Goal: Transaction & Acquisition: Book appointment/travel/reservation

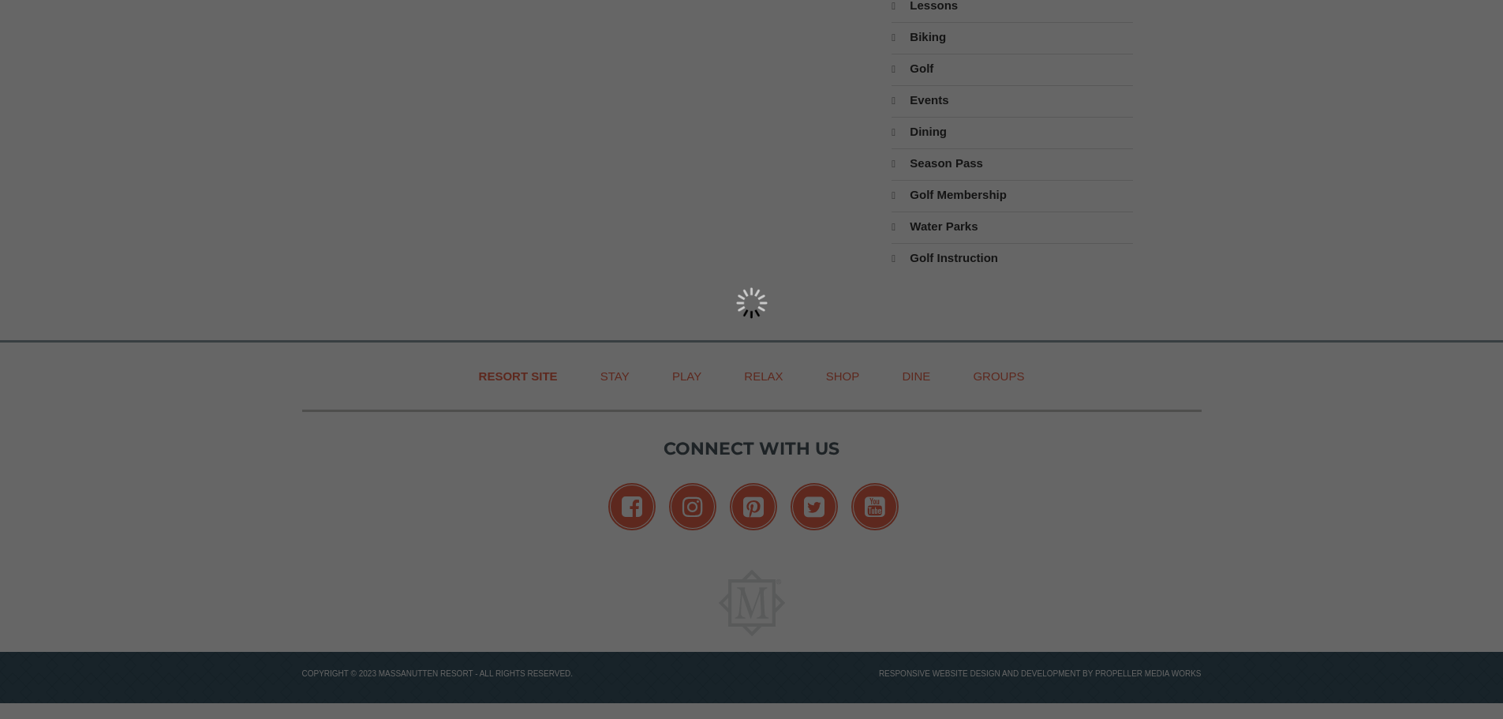
scroll to position [237, 0]
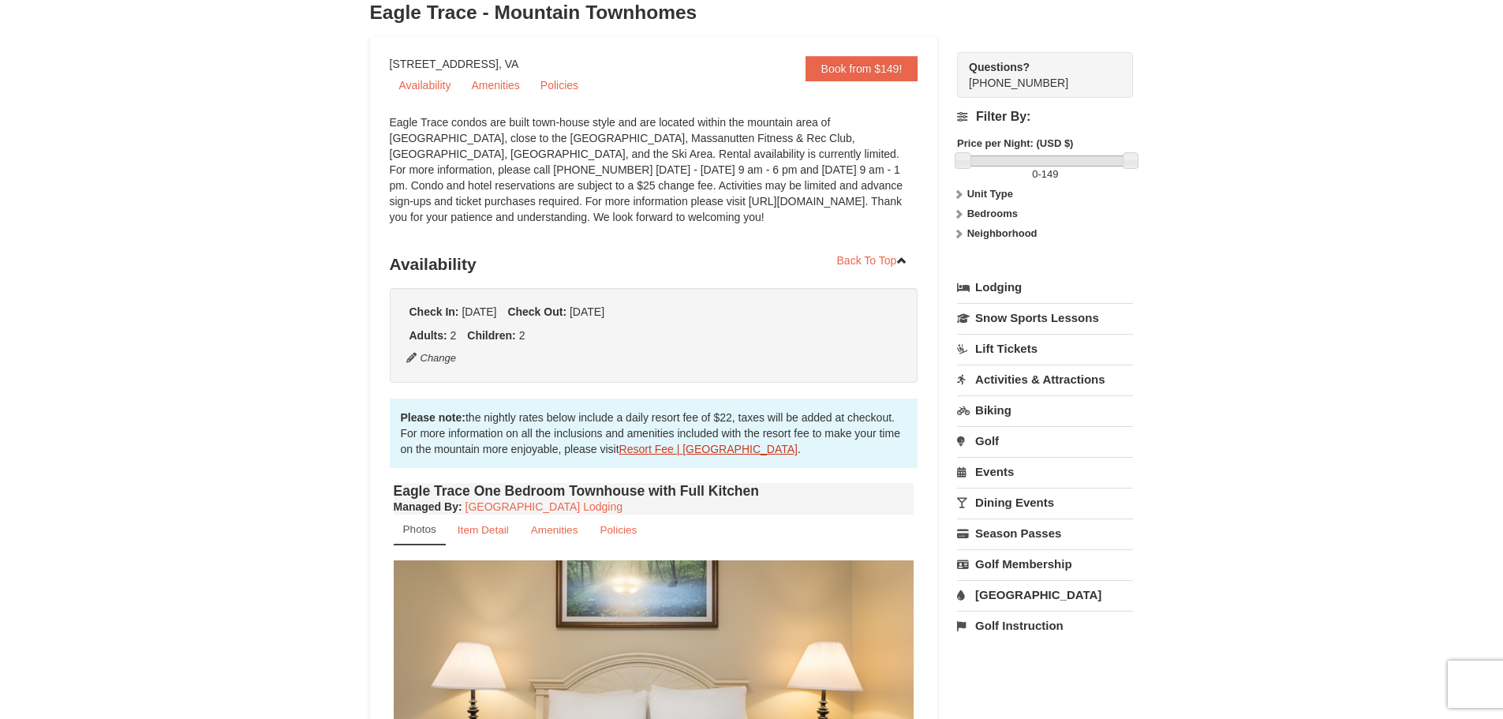
scroll to position [79, 0]
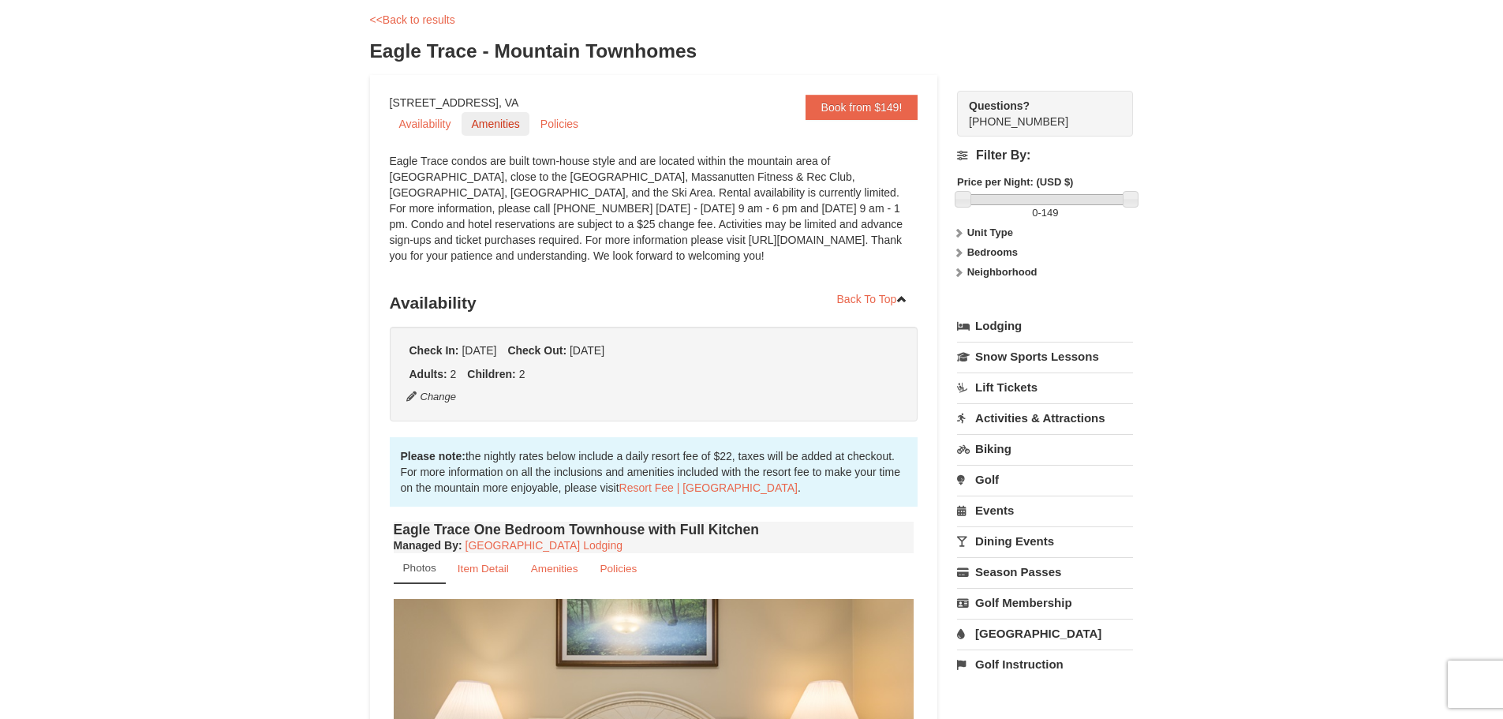
click at [491, 129] on link "Amenities" at bounding box center [495, 124] width 67 height 24
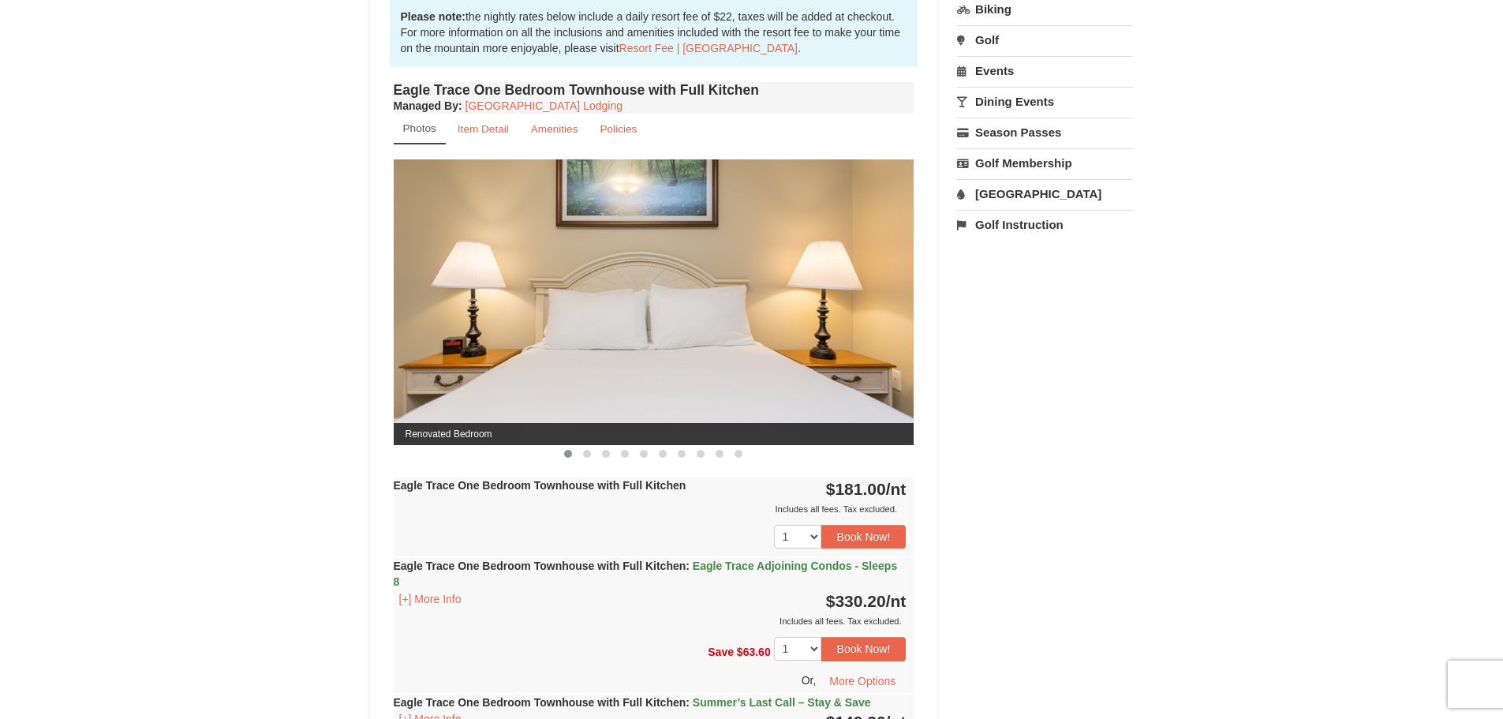
scroll to position [417, 0]
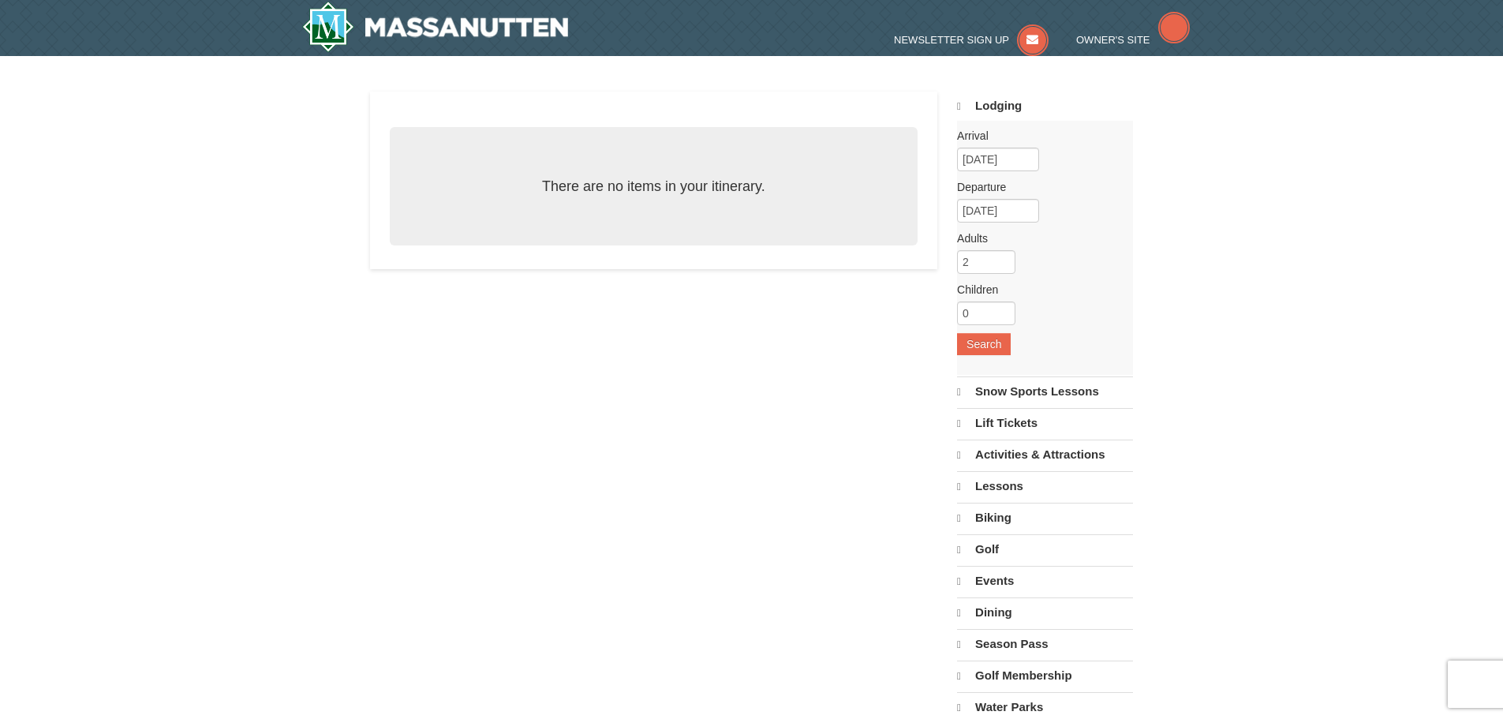
select select "9"
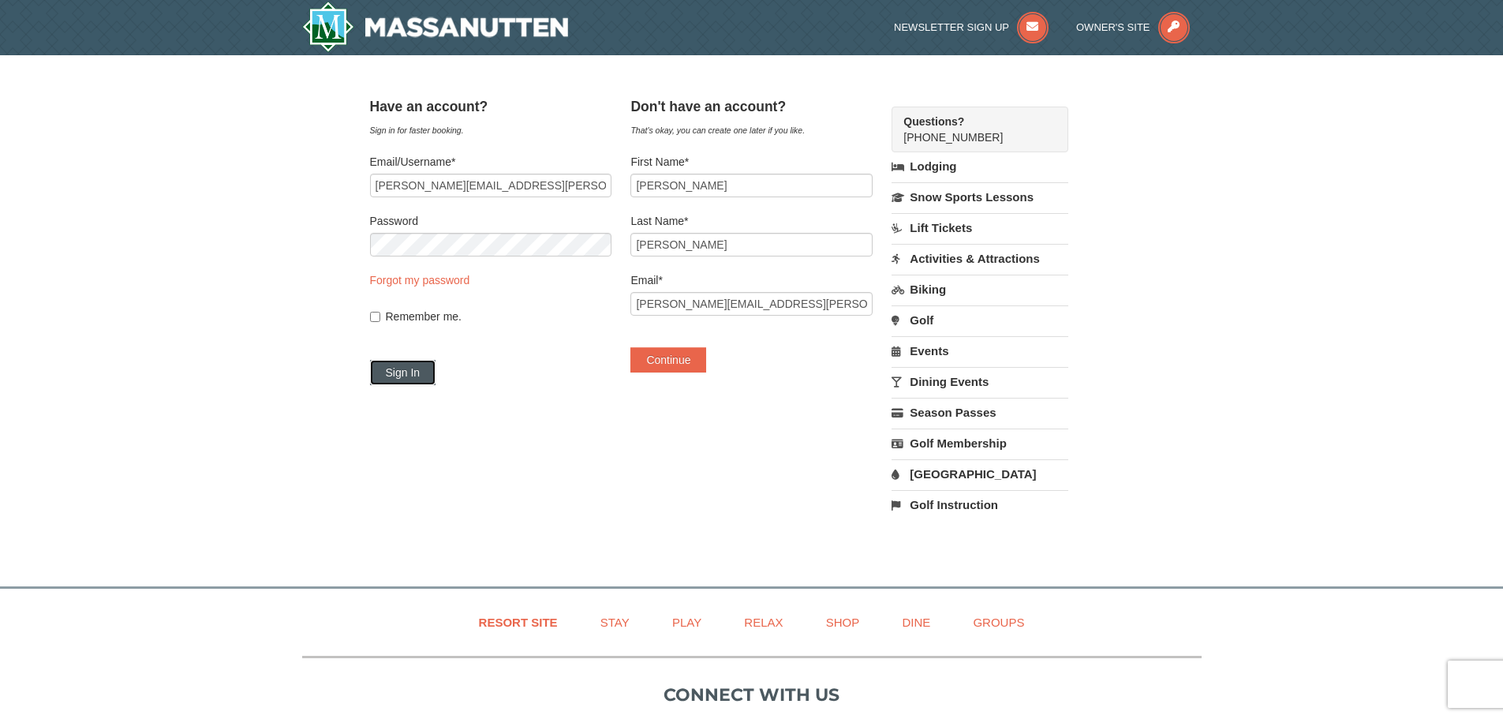
click at [396, 365] on button "Sign In" at bounding box center [403, 372] width 66 height 25
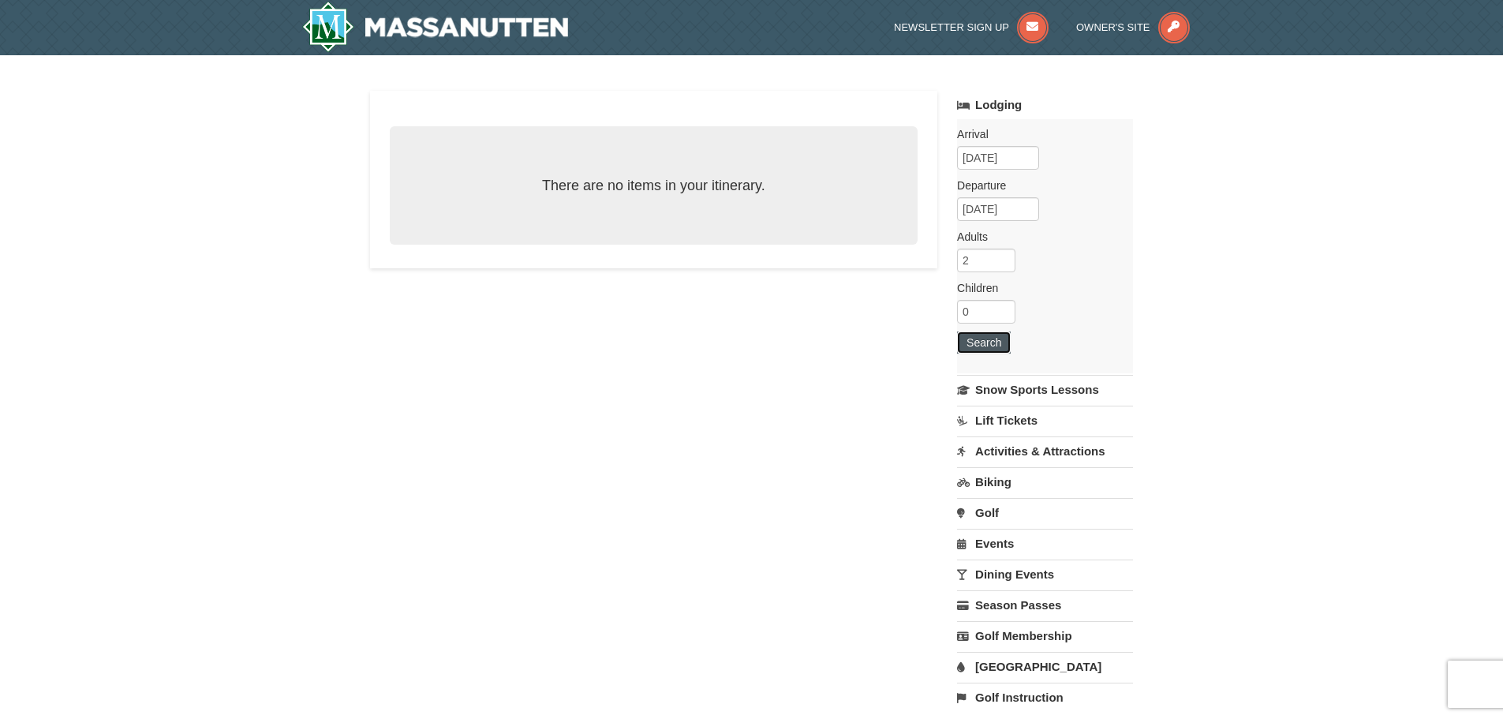
click at [1002, 350] on button "Search" at bounding box center [984, 342] width 54 height 22
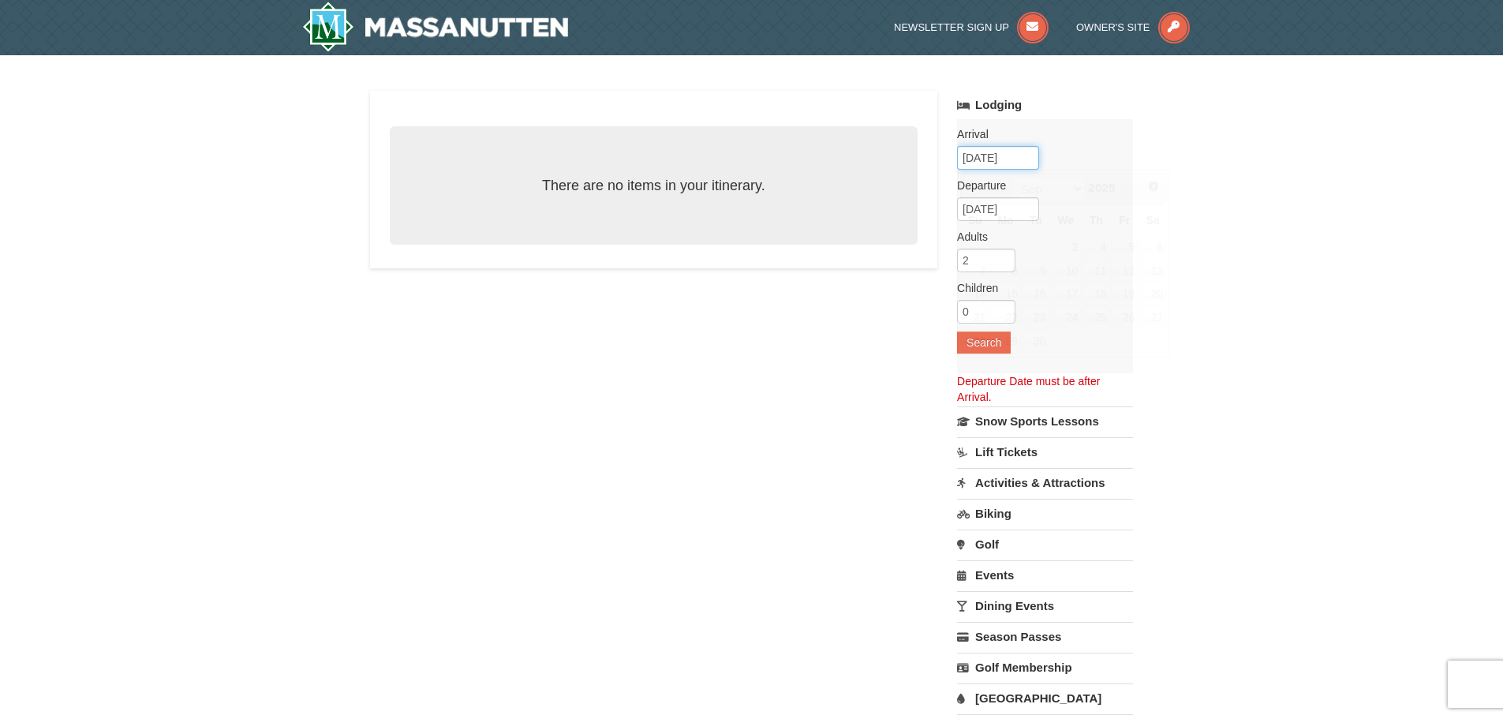
click at [1024, 161] on input "09/03/2025" at bounding box center [998, 158] width 82 height 24
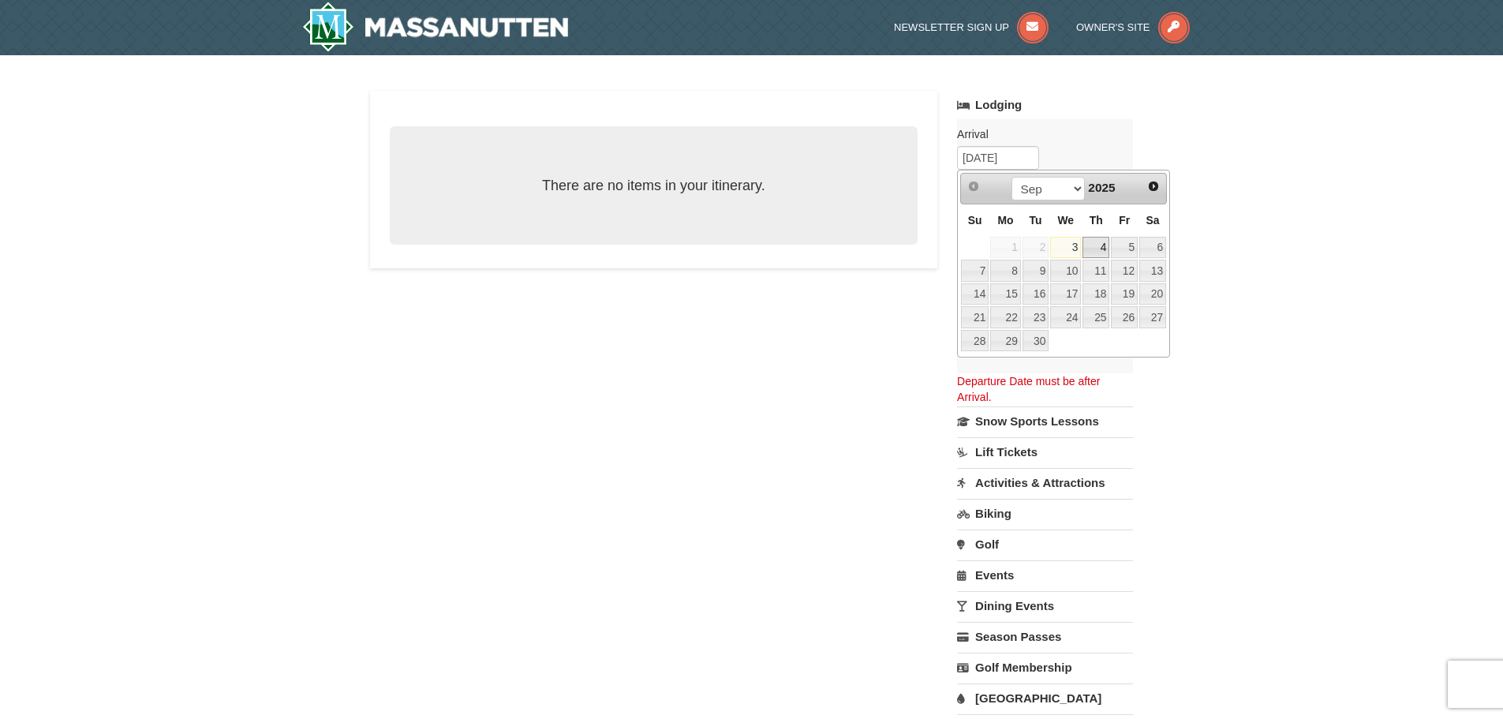
click at [1094, 255] on link "4" at bounding box center [1096, 248] width 27 height 22
type input "[DATE]"
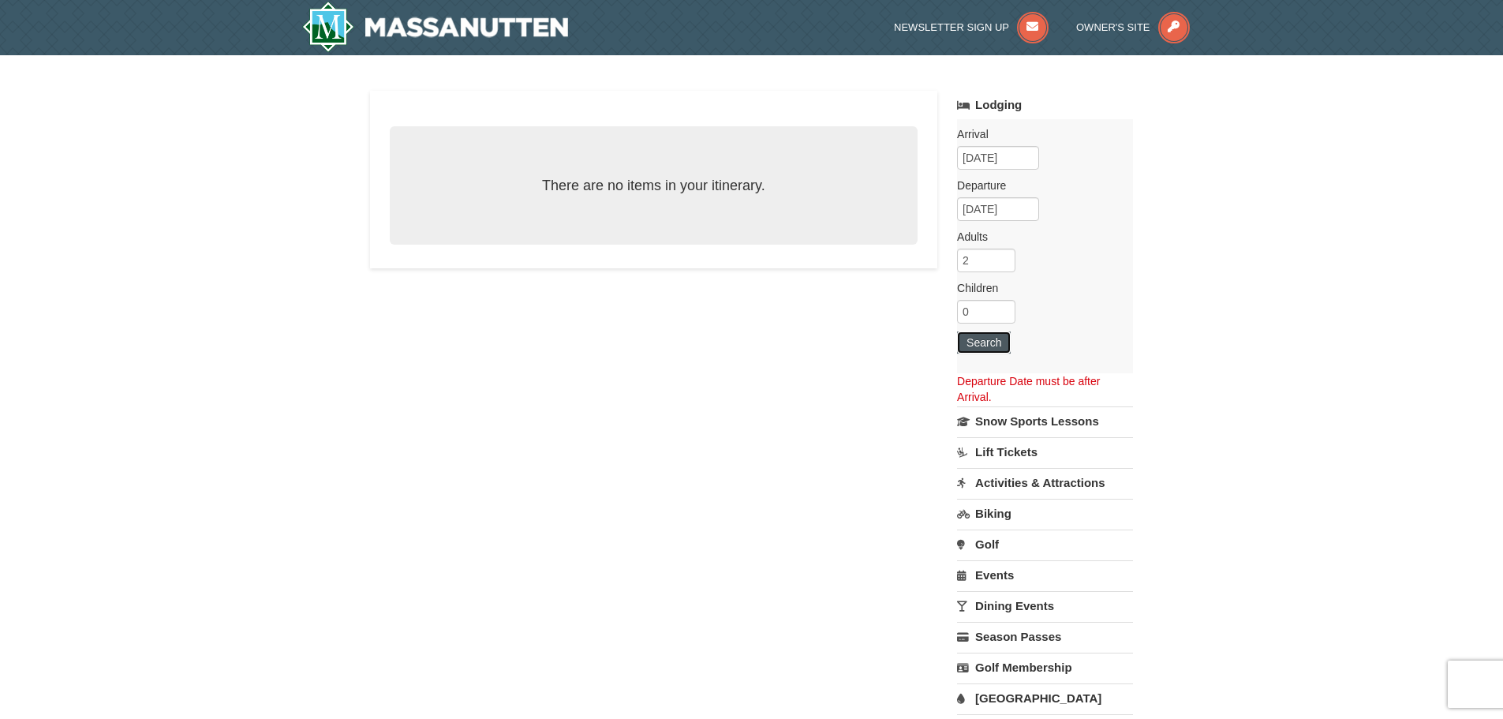
click at [974, 338] on button "Search" at bounding box center [984, 342] width 54 height 22
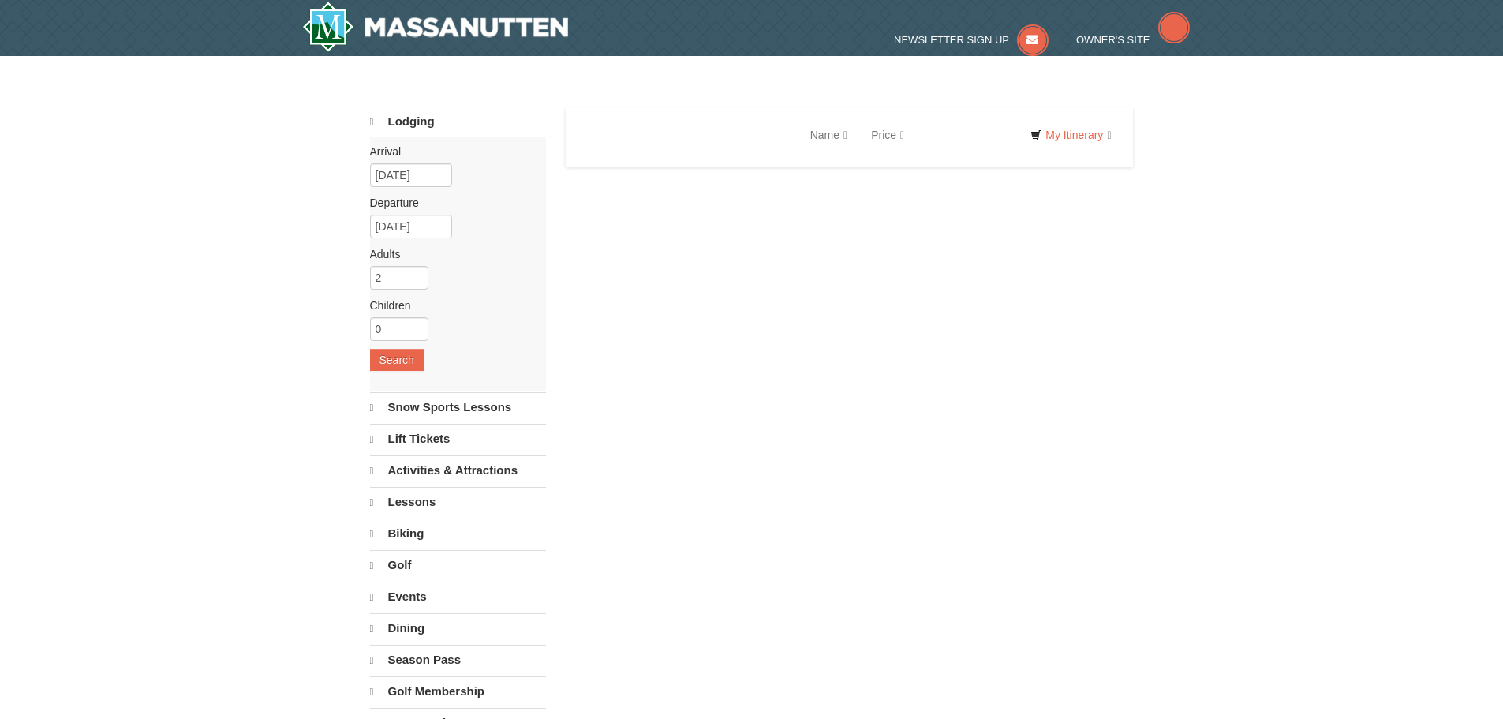
select select "9"
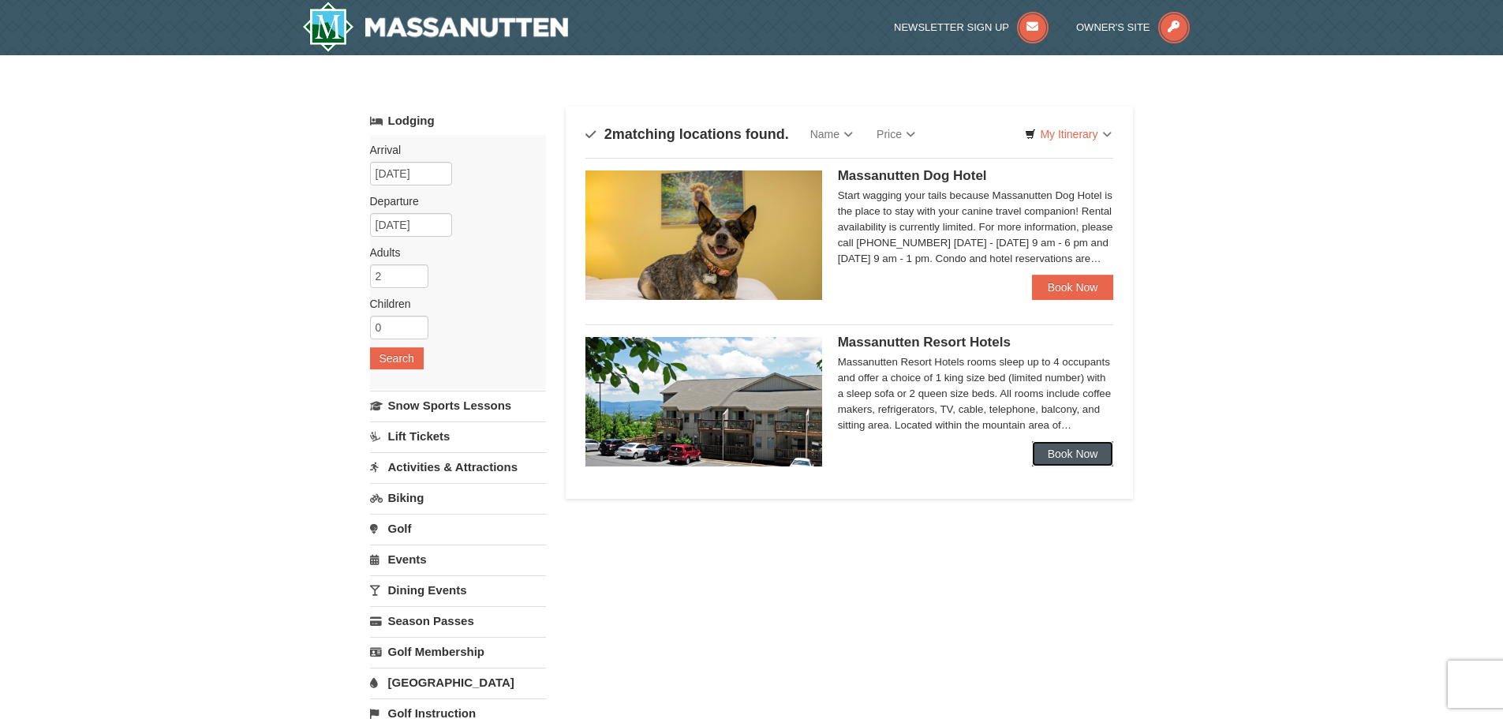
click at [1076, 454] on link "Book Now" at bounding box center [1073, 453] width 82 height 25
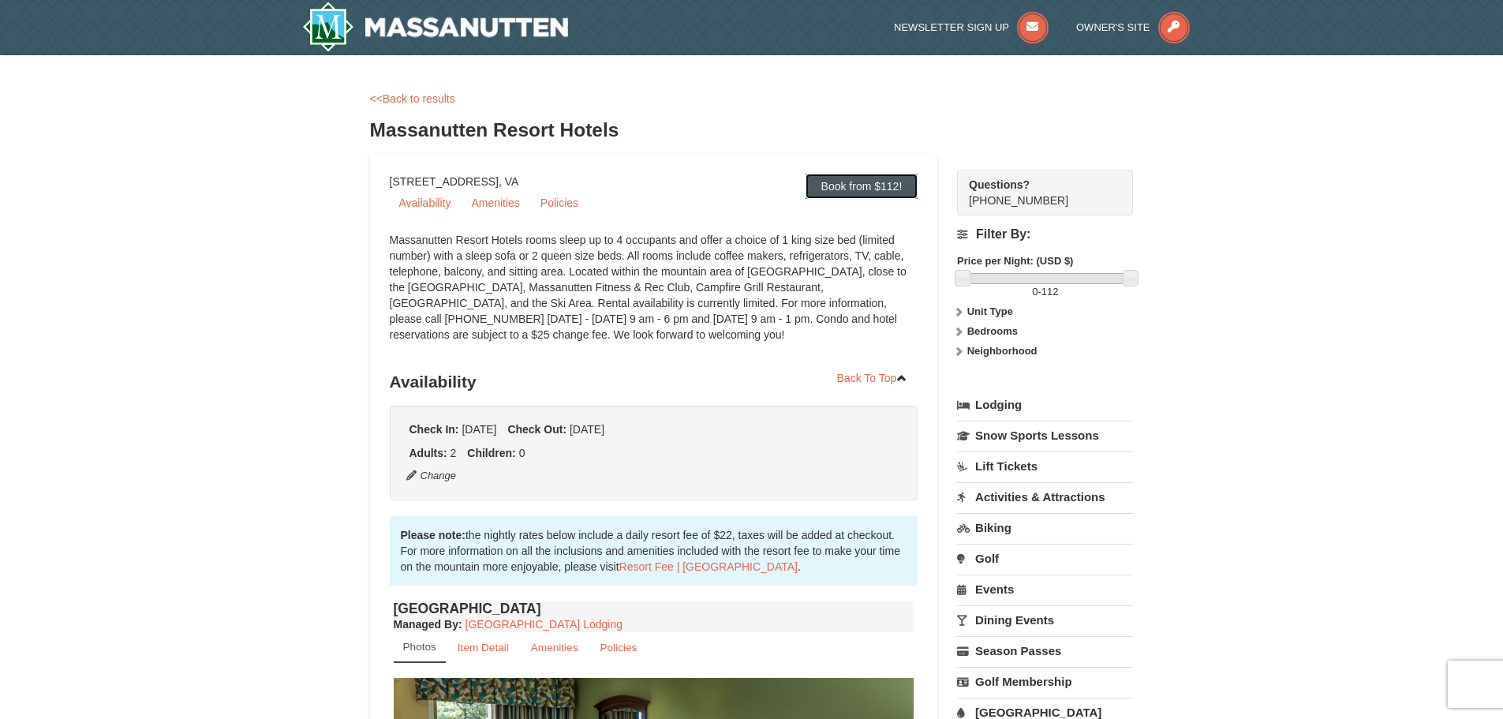
click at [859, 187] on link "Book from $112!" at bounding box center [862, 186] width 113 height 25
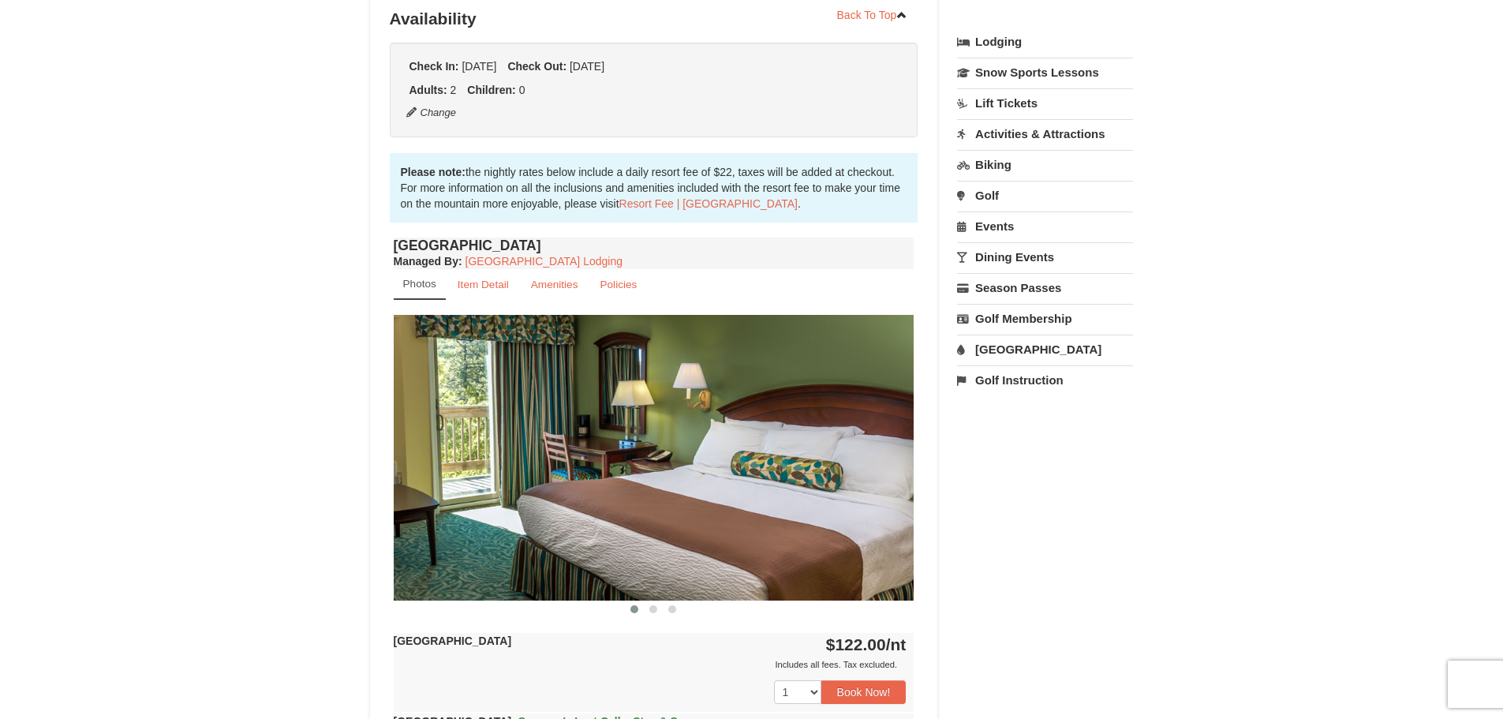
scroll to position [366, 0]
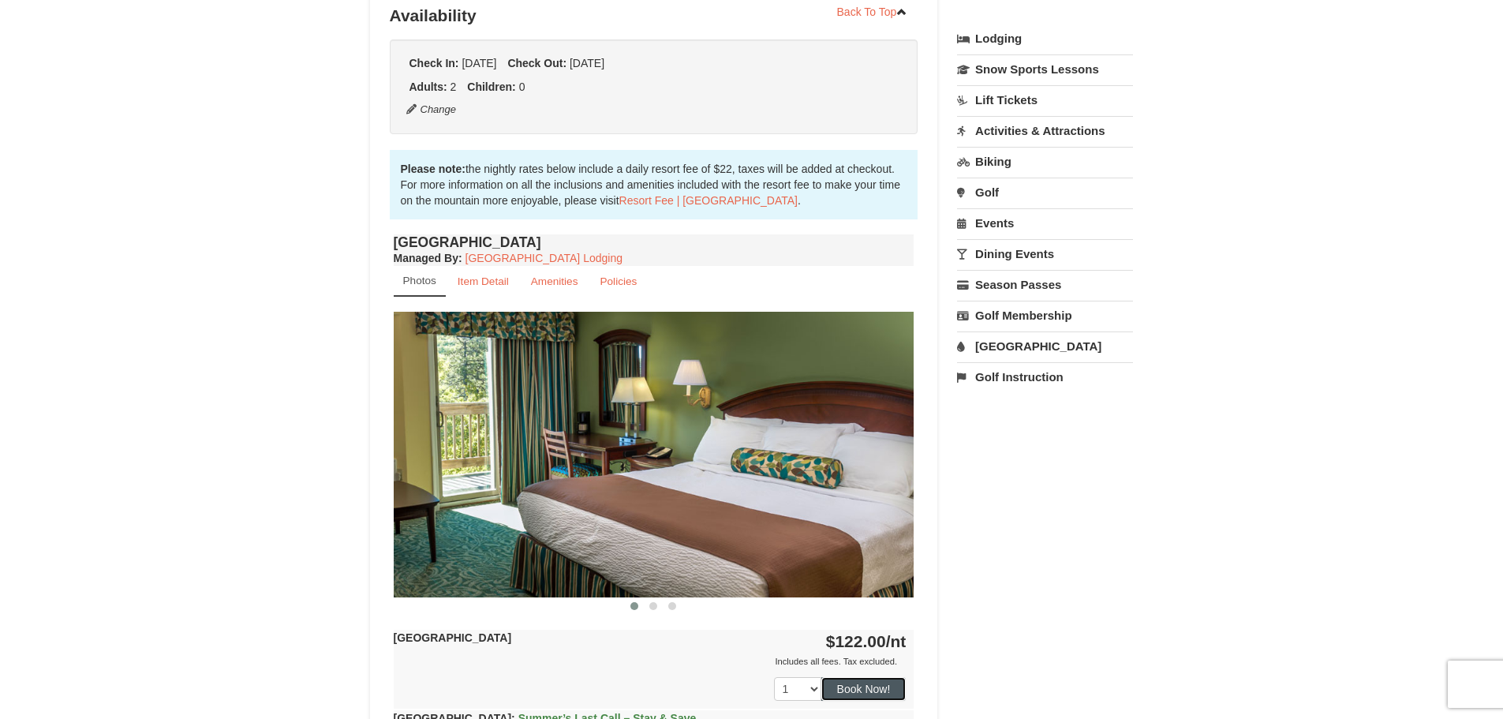
click at [865, 698] on button "Book Now!" at bounding box center [863, 689] width 85 height 24
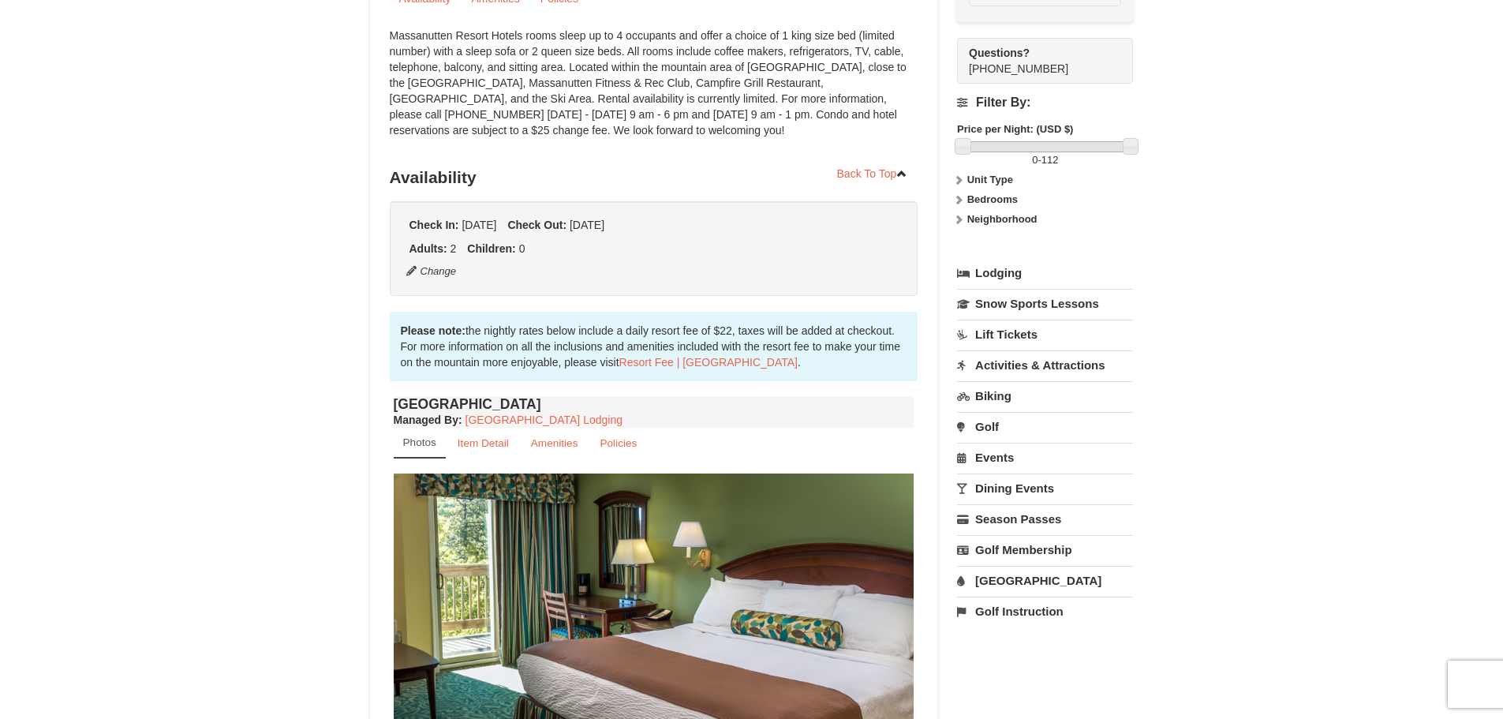
scroll to position [154, 0]
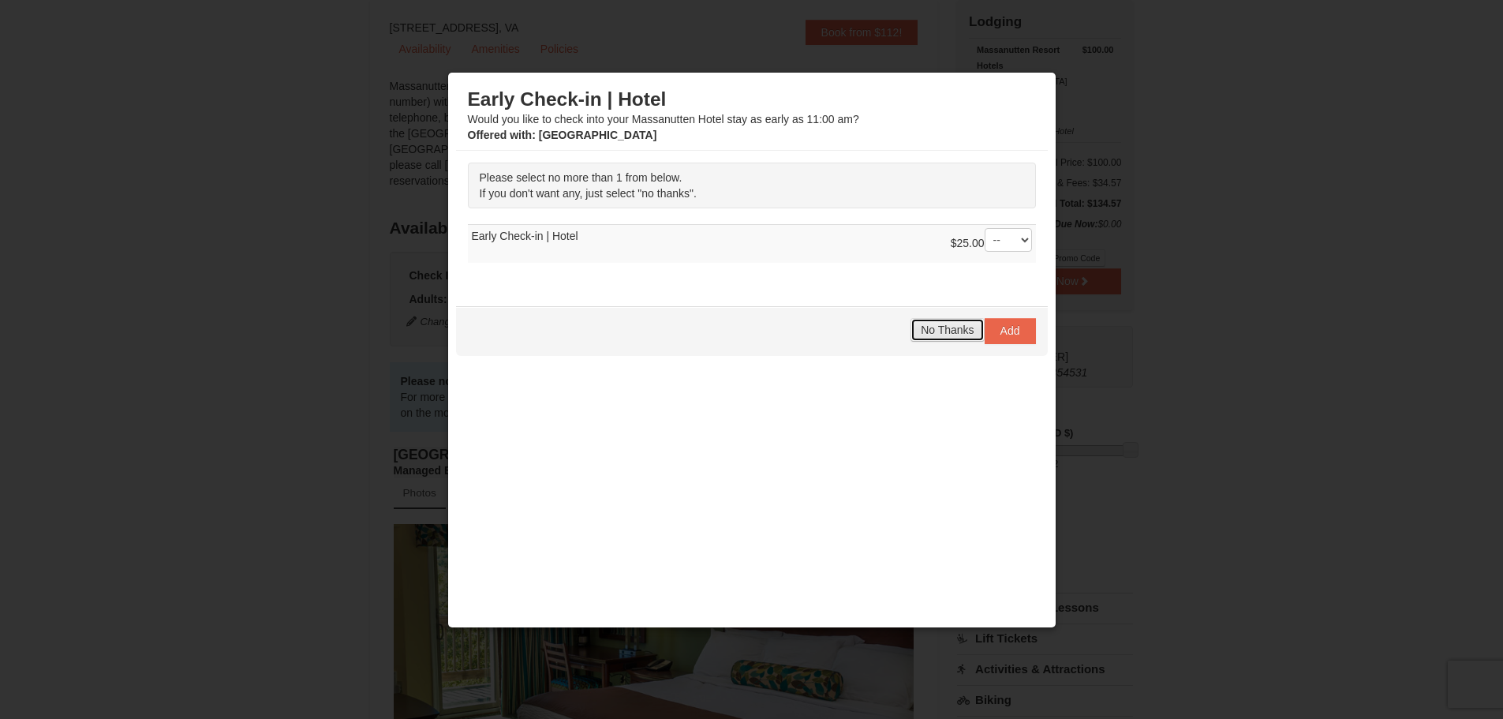
click at [921, 332] on span "No Thanks" at bounding box center [947, 330] width 53 height 13
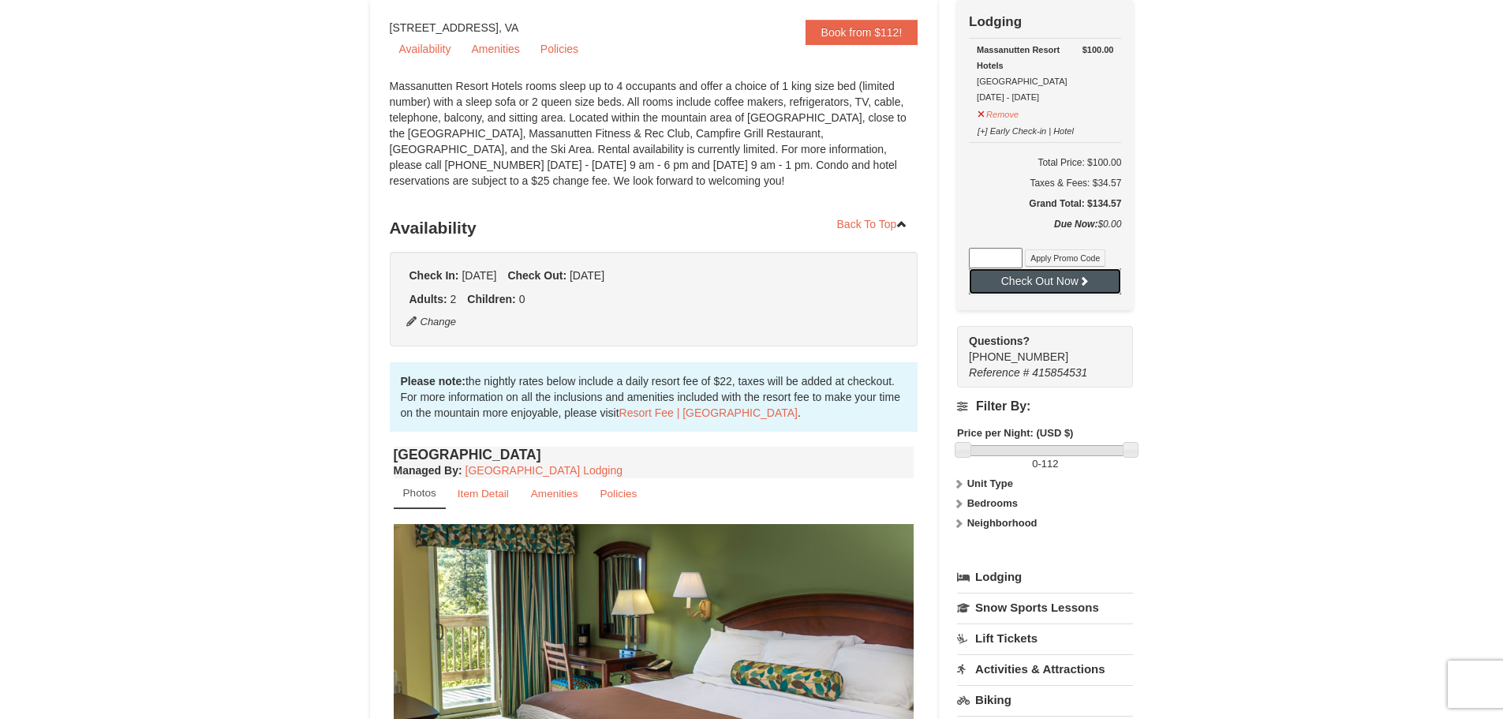
click at [1012, 290] on button "Check Out Now" at bounding box center [1045, 280] width 152 height 25
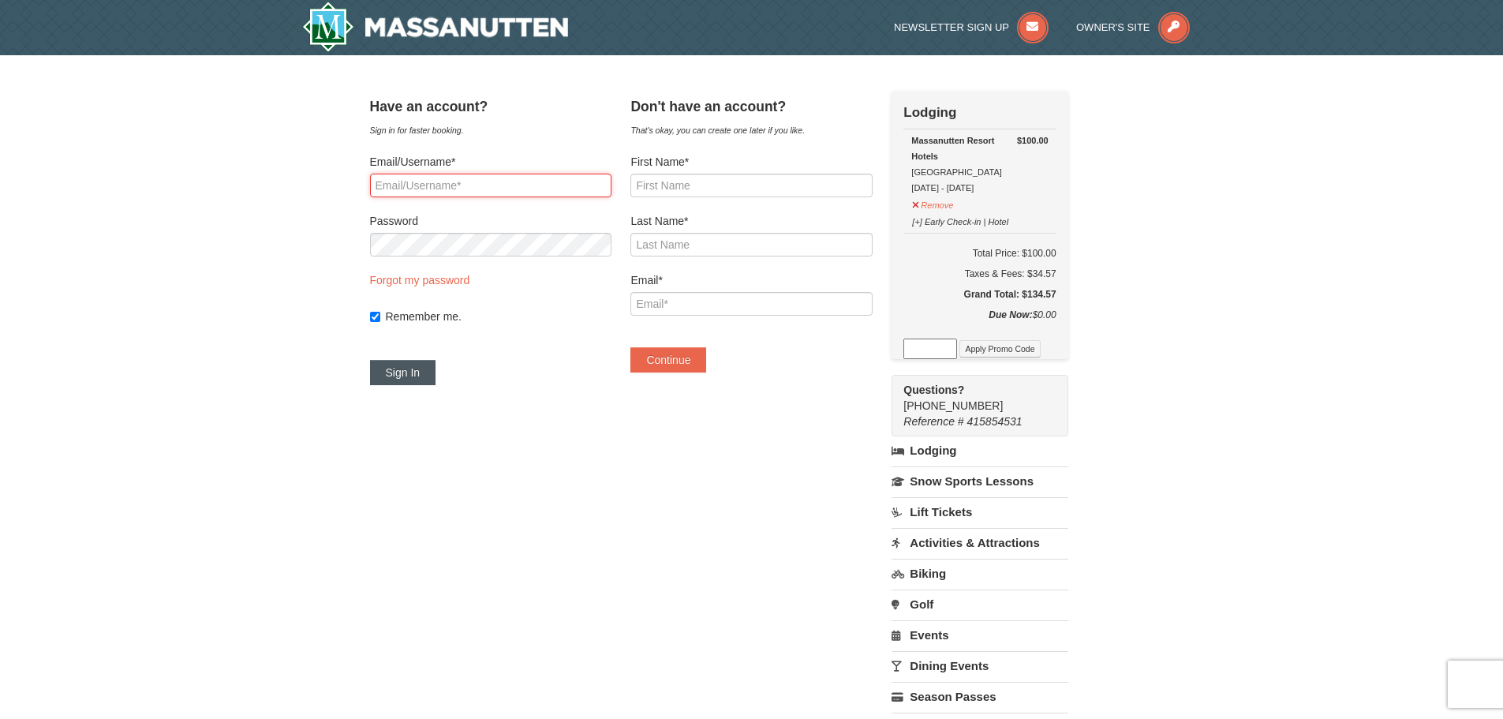
type input "[PERSON_NAME][EMAIL_ADDRESS][PERSON_NAME][DOMAIN_NAME]"
click at [424, 376] on button "Sign In" at bounding box center [403, 372] width 66 height 25
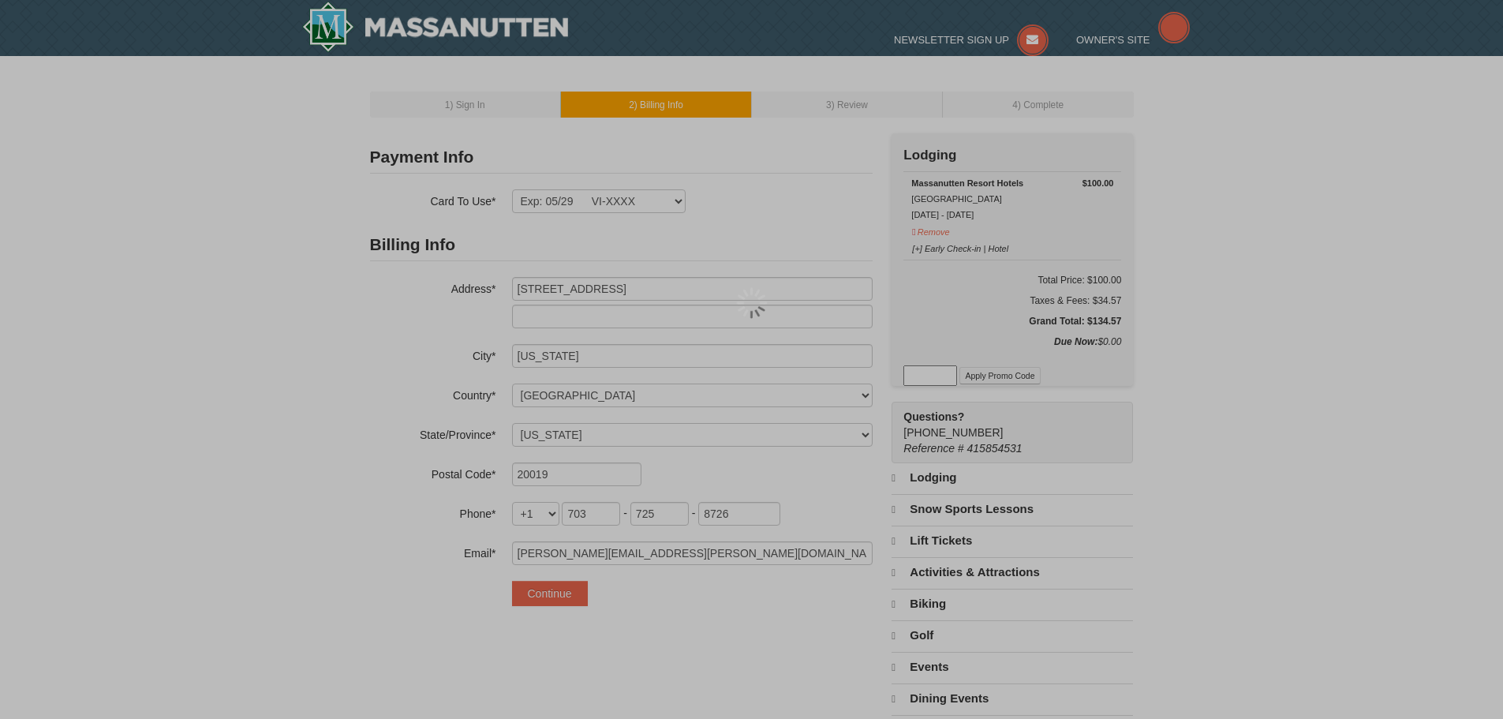
select select "DC"
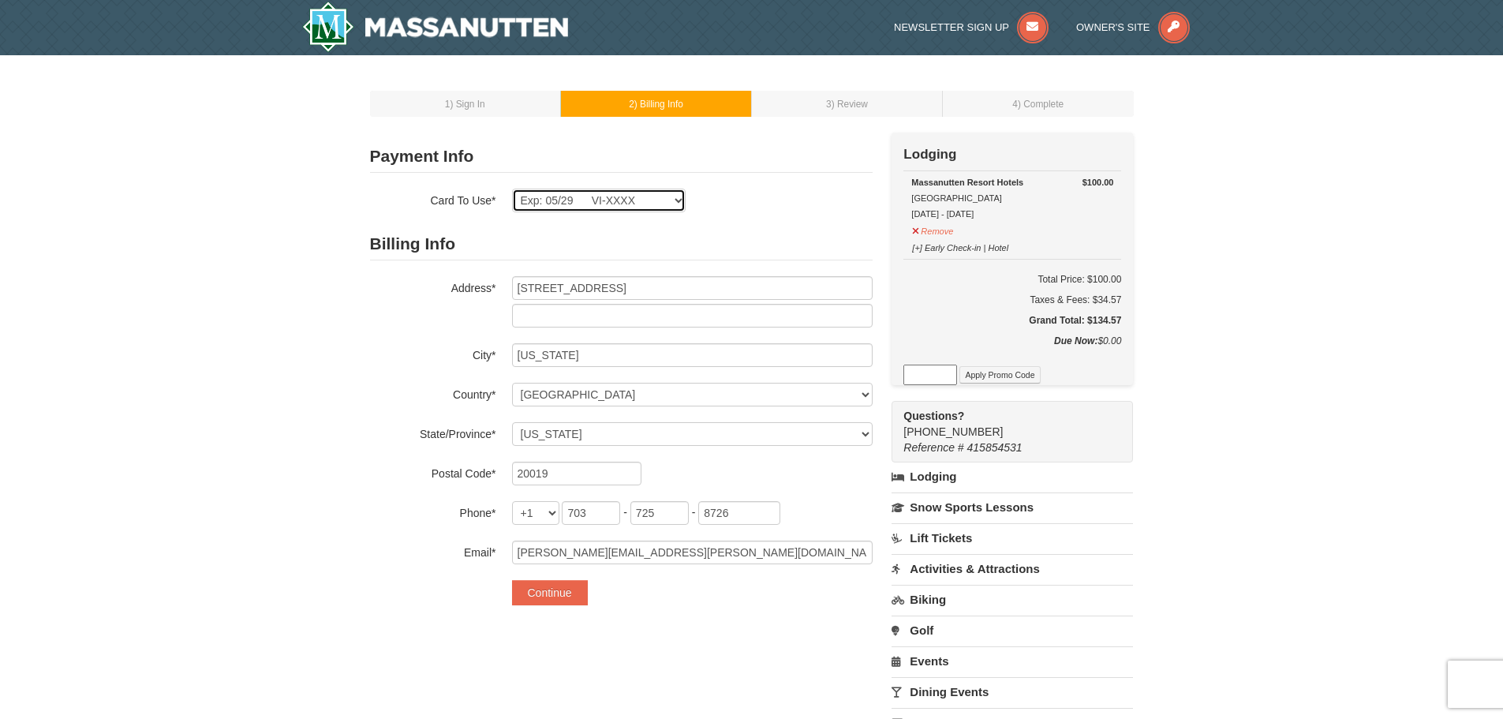
click at [641, 204] on select "Exp: 05/29 VI-XXXX New Card" at bounding box center [599, 201] width 174 height 24
click at [639, 205] on select "Exp: 05/29 VI-XXXX New Card" at bounding box center [599, 201] width 174 height 24
click at [636, 207] on select "Exp: 05/29 VI-XXXX New Card" at bounding box center [599, 201] width 174 height 24
select select
click at [512, 189] on select "Exp: 05/29 VI-XXXX New Card" at bounding box center [599, 201] width 174 height 24
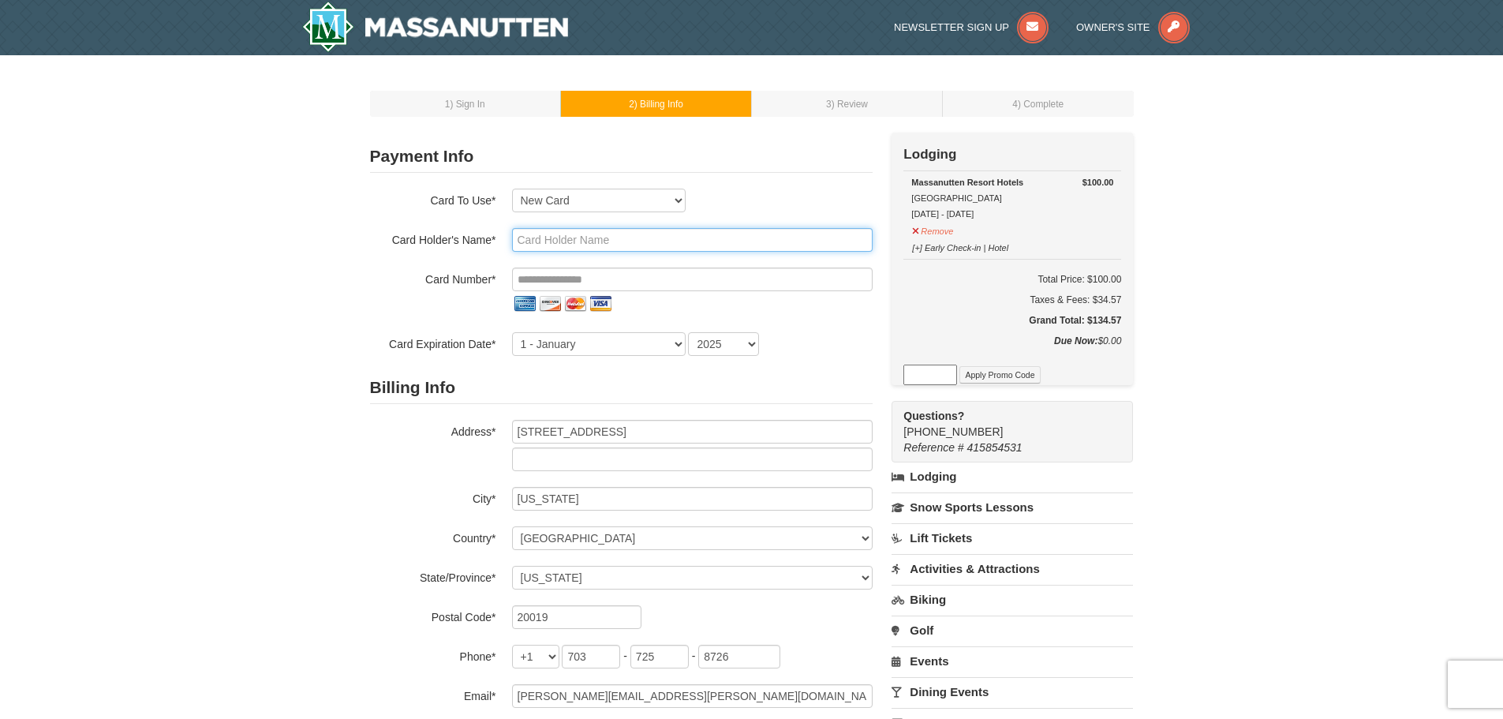
click at [595, 244] on input "text" at bounding box center [692, 240] width 361 height 24
type input "Melony Nettles"
type input "**********"
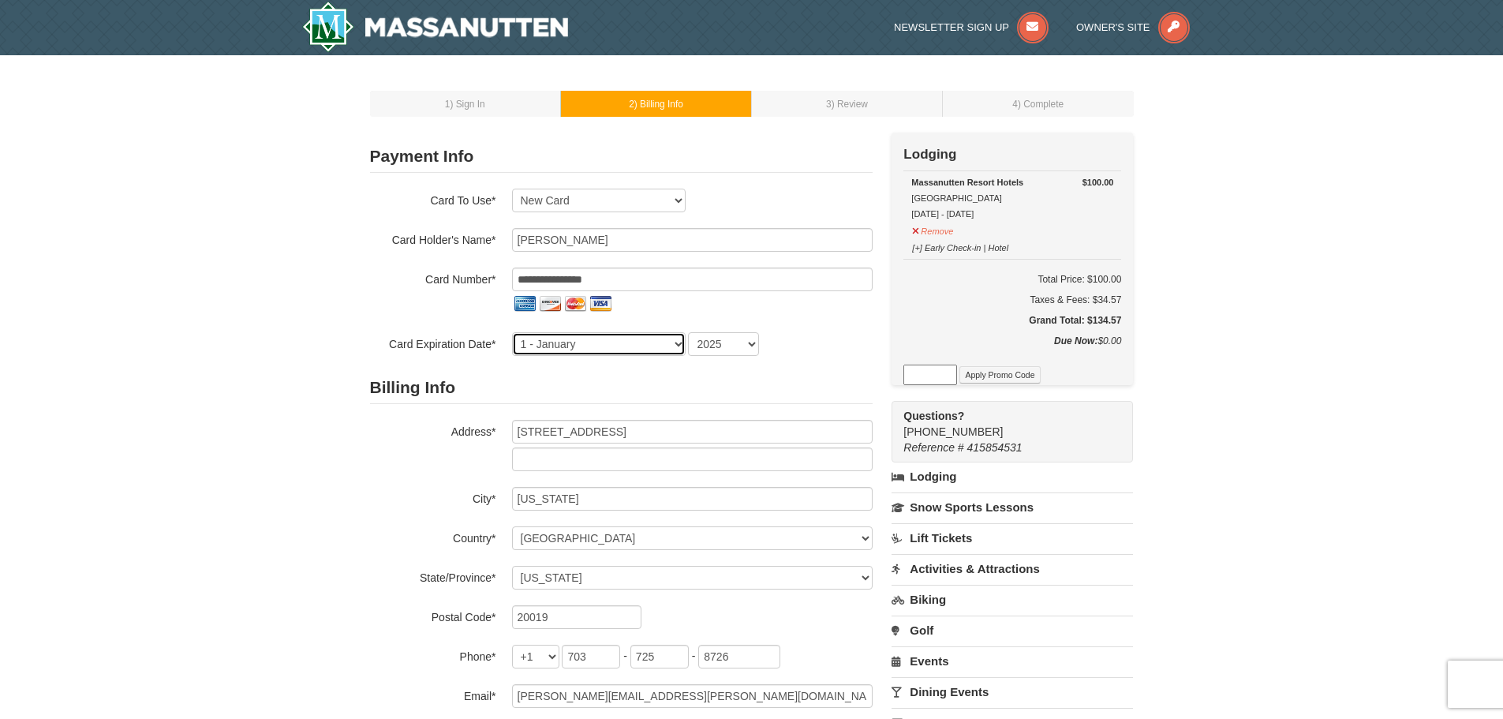
select select "5"
select select "2029"
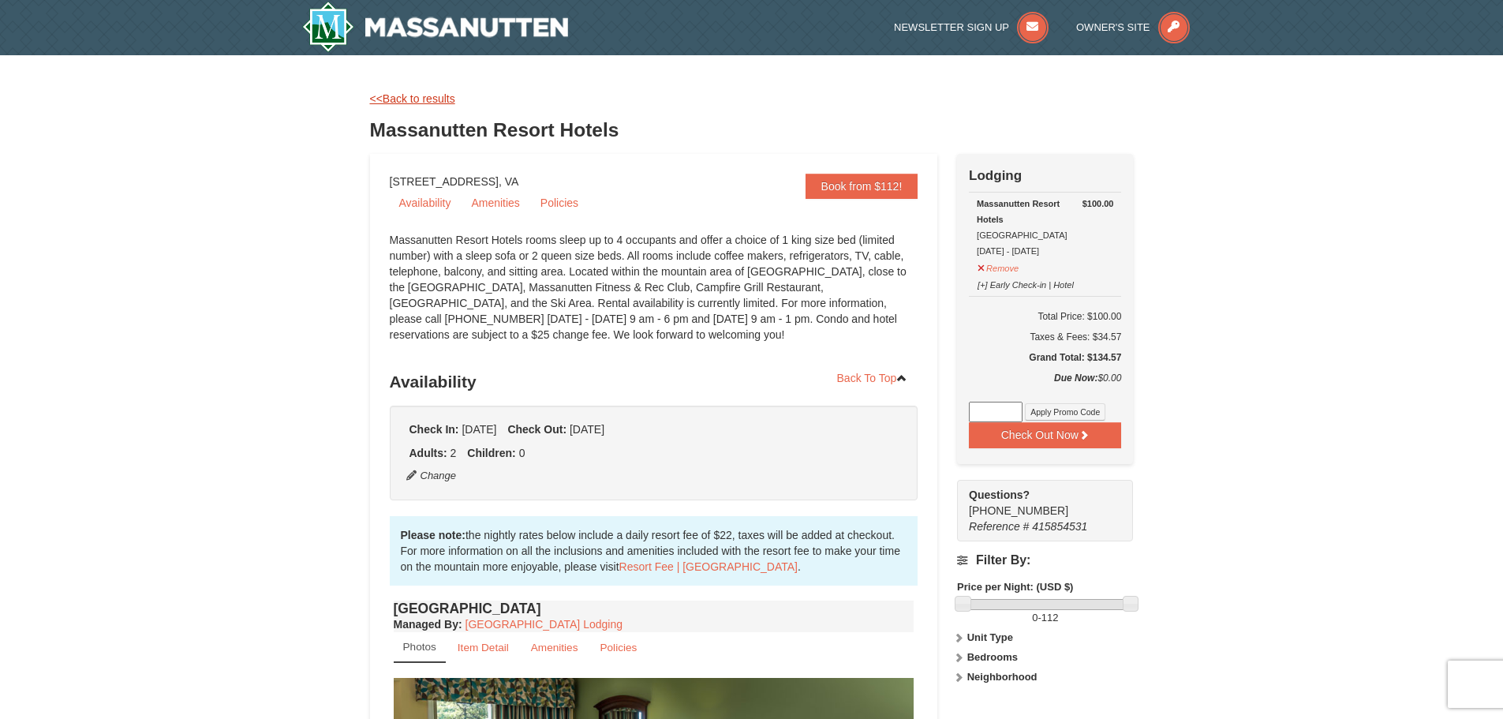
click at [423, 104] on link "<<Back to results" at bounding box center [412, 98] width 85 height 13
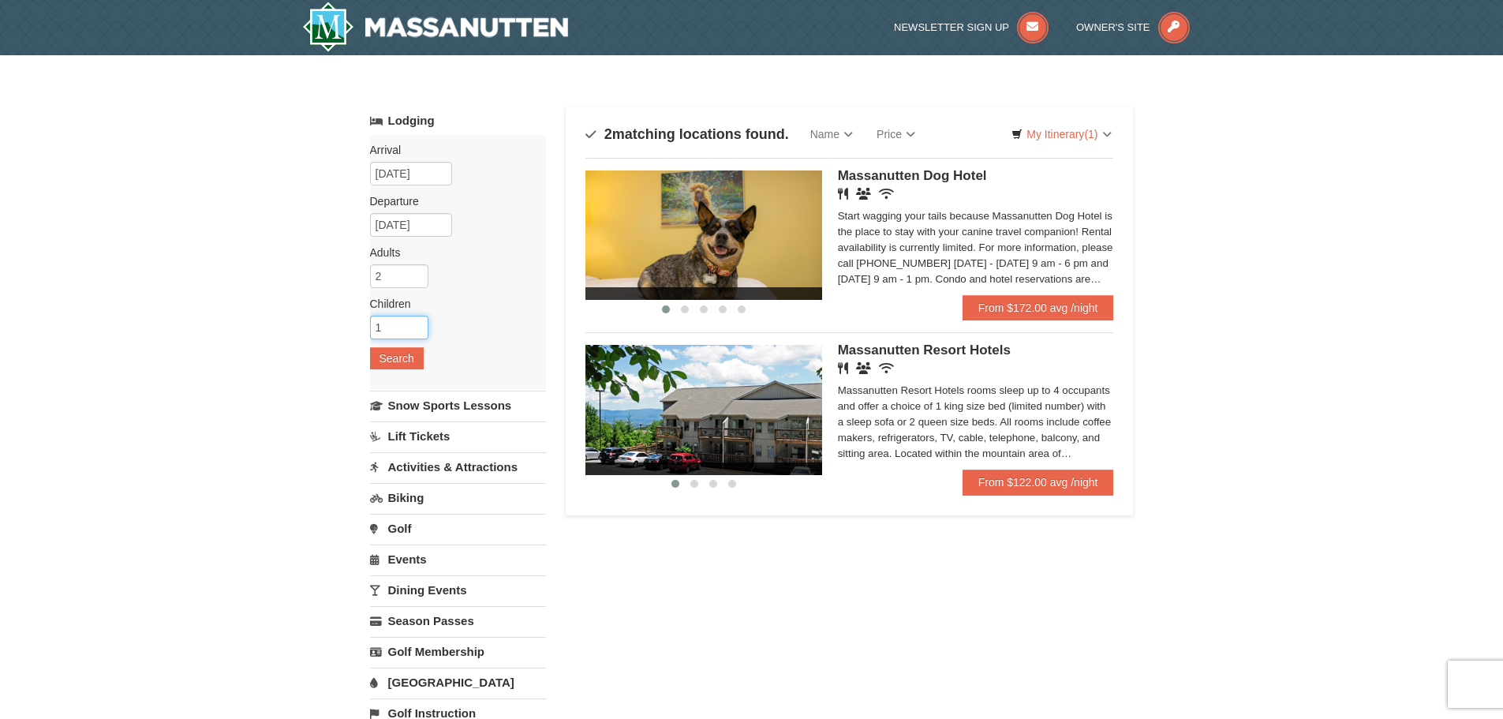
click at [417, 321] on input "1" at bounding box center [399, 328] width 58 height 24
type input "2"
click at [417, 321] on input "2" at bounding box center [399, 328] width 58 height 24
click at [386, 356] on button "Search" at bounding box center [397, 358] width 54 height 22
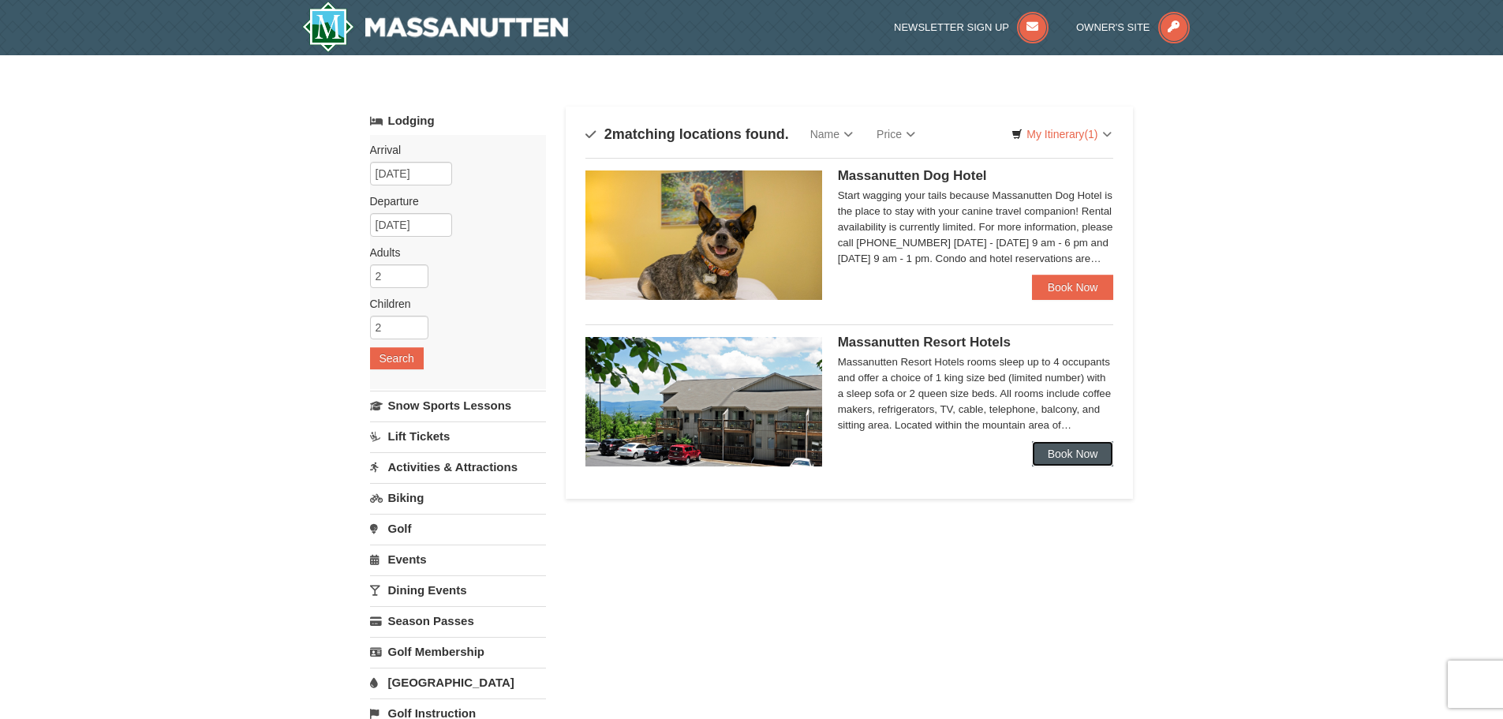
click at [1057, 458] on link "Book Now" at bounding box center [1073, 453] width 82 height 25
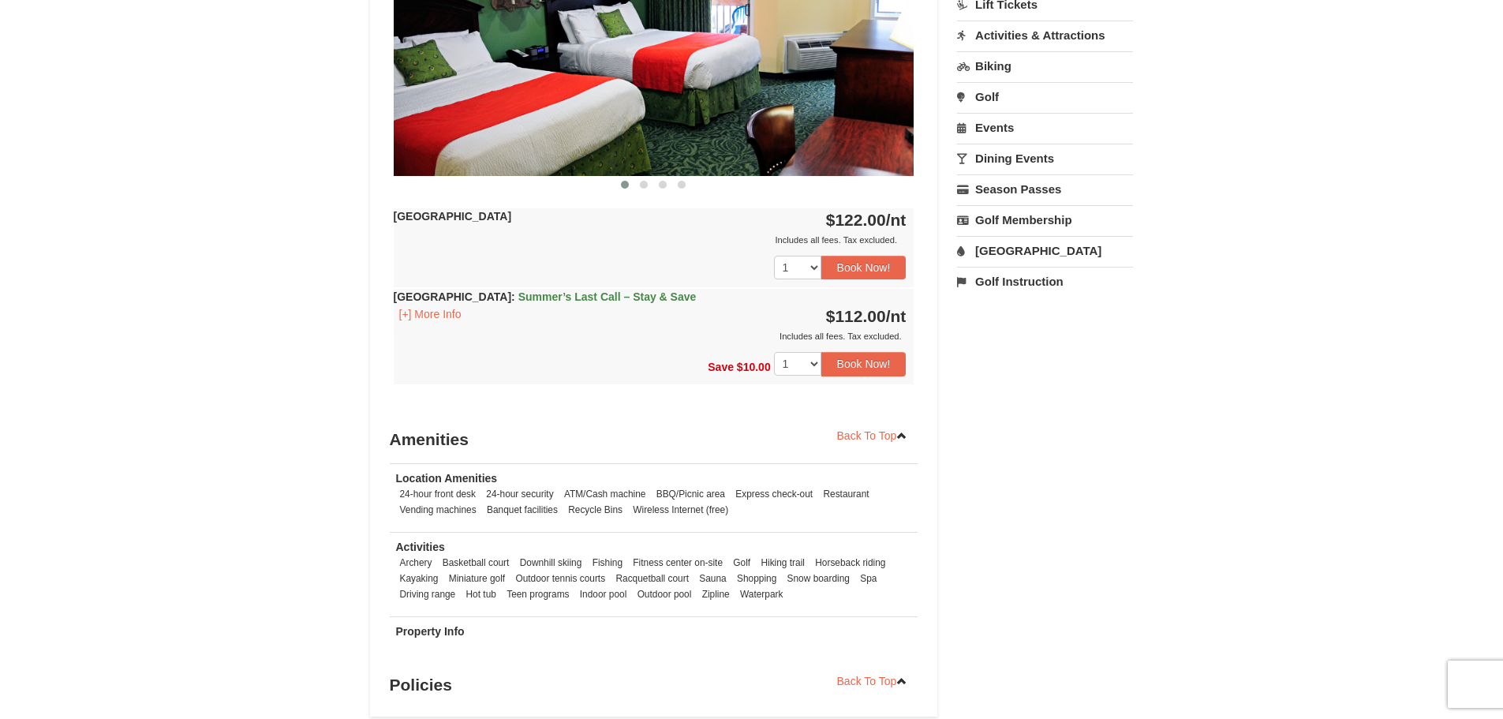
scroll to position [742, 0]
